Goal: Find specific page/section: Find specific page/section

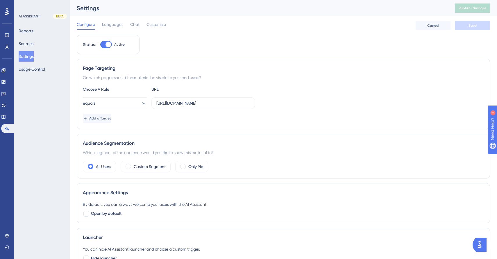
click at [7, 8] on icon at bounding box center [6, 11] width 3 height 7
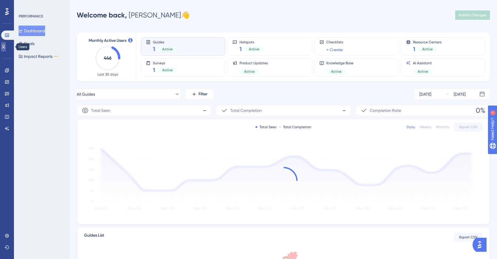
click at [6, 43] on link at bounding box center [3, 46] width 5 height 9
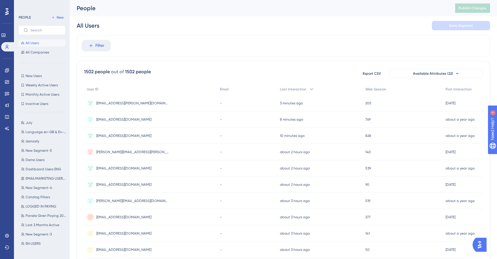
click at [31, 72] on div "PEOPLE New All Users All Companies New Users New Users Weekly Active Users Week…" at bounding box center [42, 131] width 47 height 234
click at [34, 74] on span "New Users" at bounding box center [34, 76] width 16 height 5
click at [465, 88] on span "First Interaction" at bounding box center [458, 89] width 26 height 5
